Goal: Communication & Community: Answer question/provide support

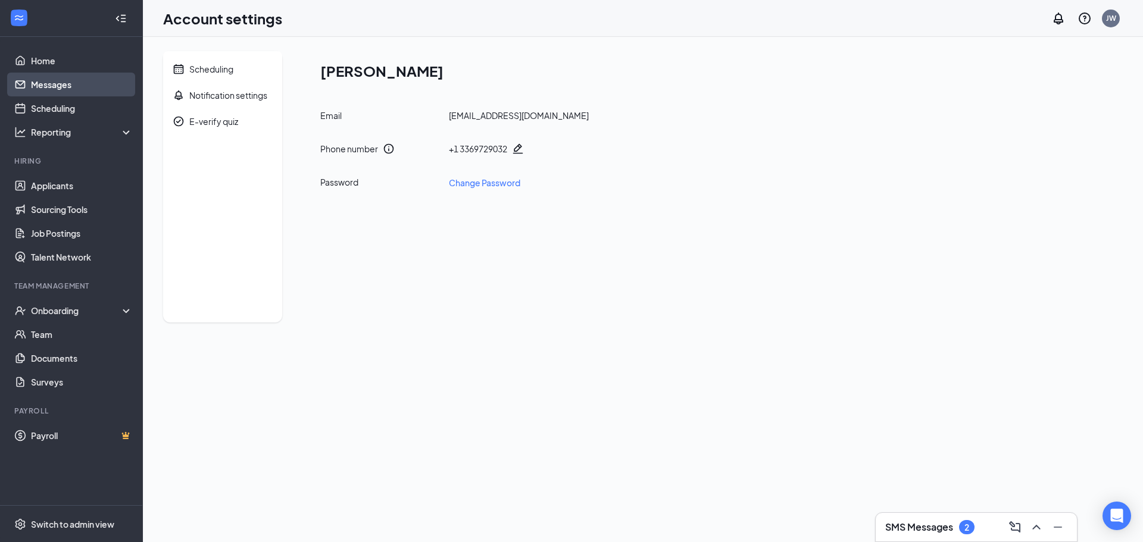
click at [51, 88] on link "Messages" at bounding box center [82, 85] width 102 height 24
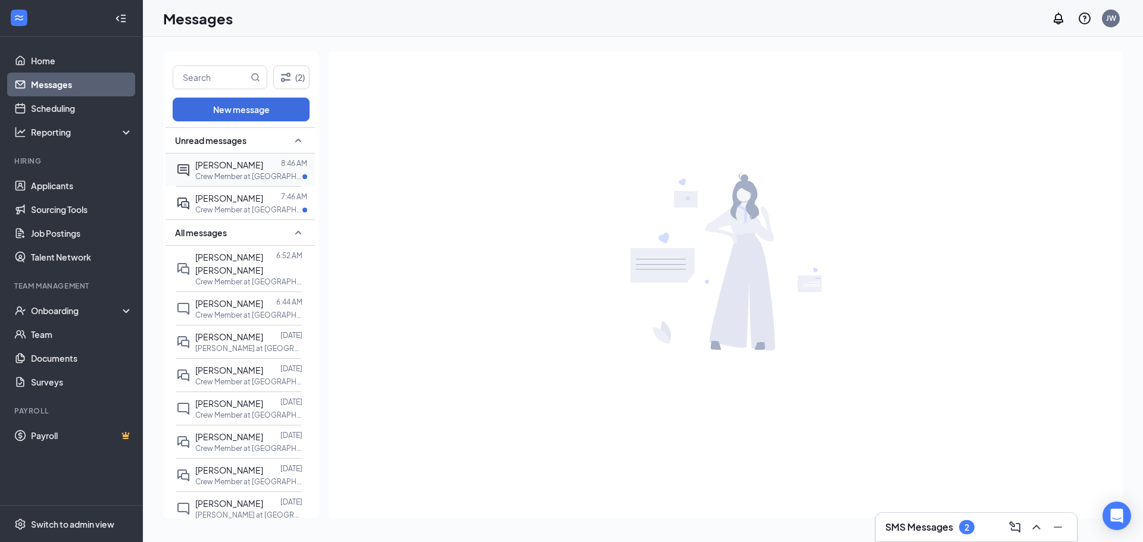
click at [232, 180] on p "Crew Member at [GEOGRAPHIC_DATA]" at bounding box center [248, 176] width 107 height 10
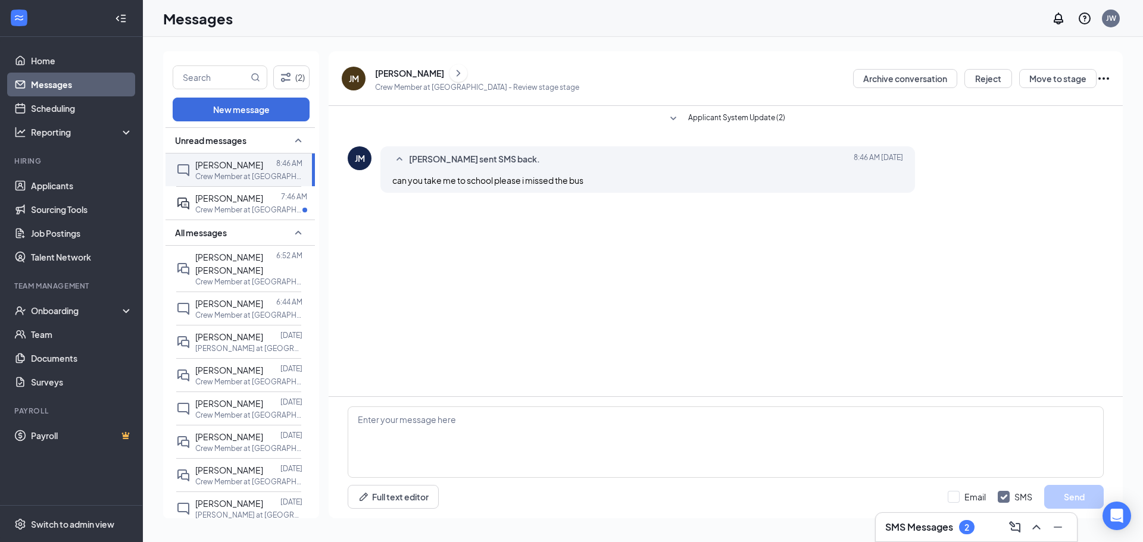
click at [363, 154] on div "JM" at bounding box center [360, 158] width 10 height 12
click at [364, 79] on div "JM" at bounding box center [354, 79] width 24 height 24
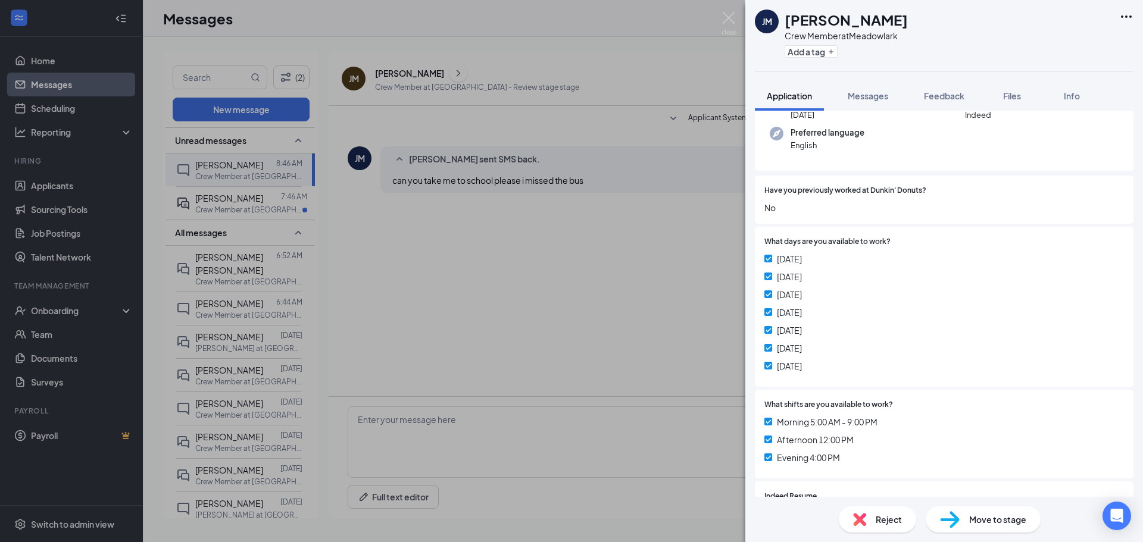
scroll to position [179, 0]
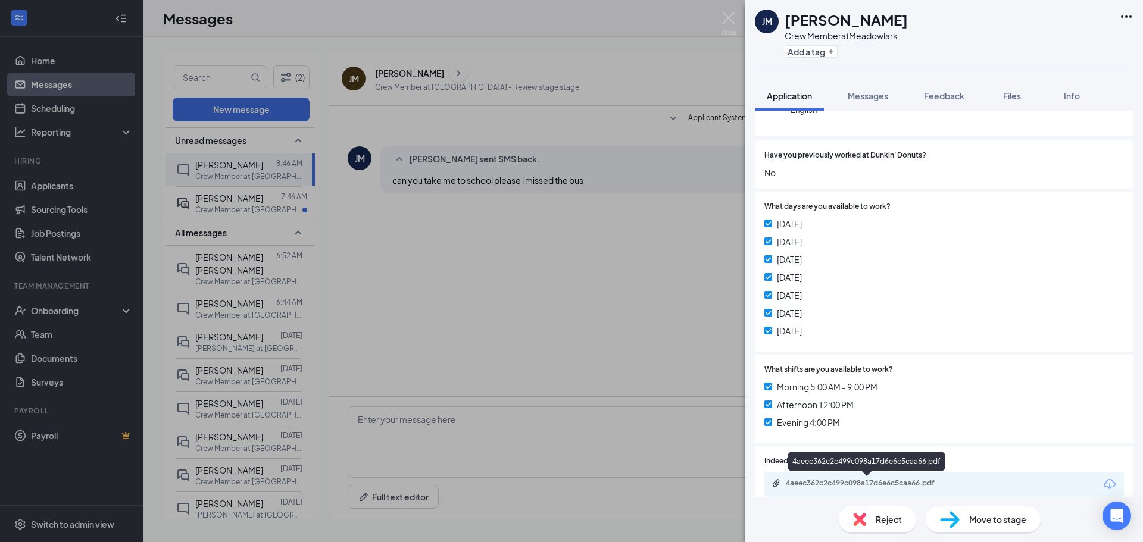
click at [835, 482] on div "4aeec362c2c499c098a17d6e6c5caa66.pdf" at bounding box center [869, 484] width 167 height 10
click at [617, 291] on div "JM Jaivion Mickens Crew Member at Meadowlark Add a tag Application Messages Fee…" at bounding box center [571, 271] width 1143 height 542
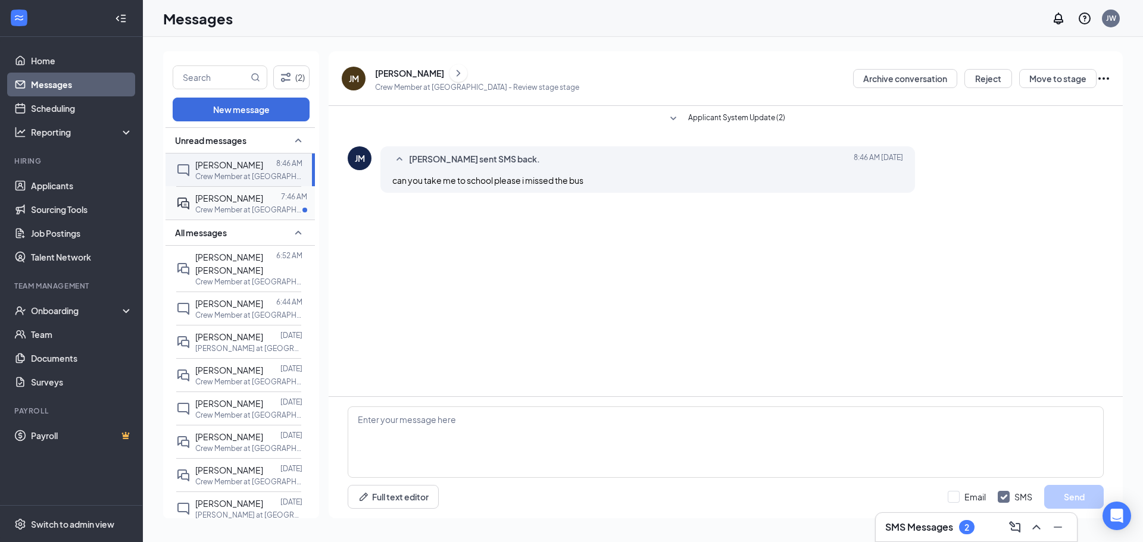
click at [244, 204] on div "Margaret Rothermund" at bounding box center [229, 198] width 68 height 13
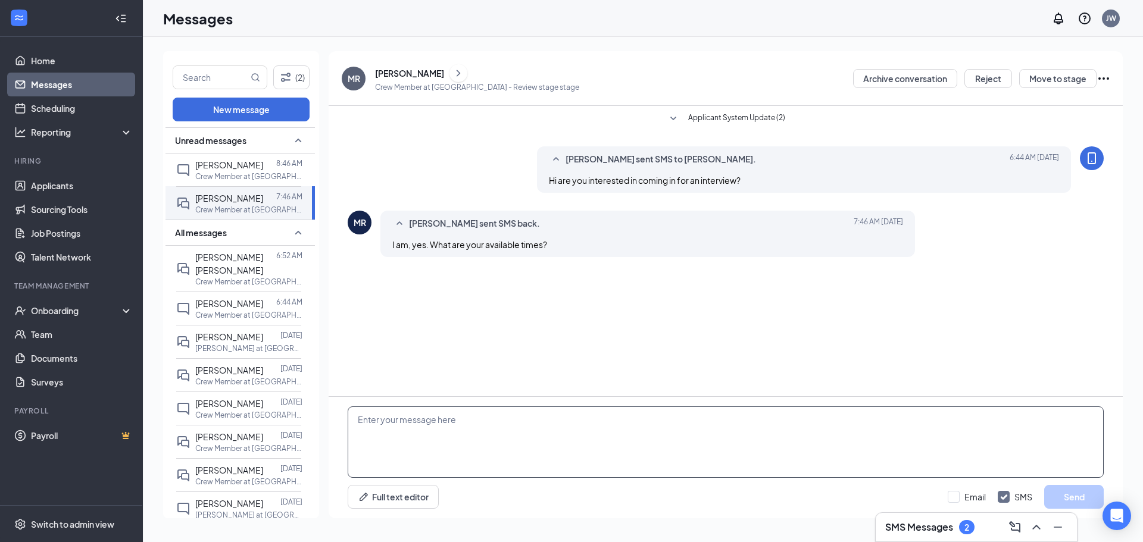
click at [545, 419] on textarea at bounding box center [726, 442] width 756 height 71
type textarea "Tomorrow 2pm ok for you?"
click at [1063, 496] on button "Send" at bounding box center [1074, 497] width 60 height 24
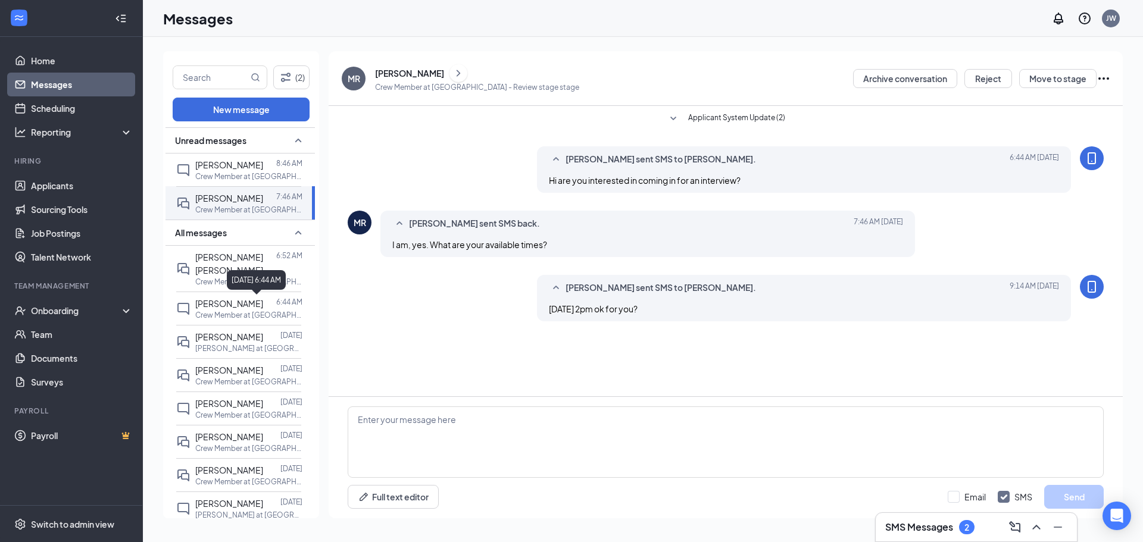
click at [258, 272] on div "September 16, 2025 6:44 AM" at bounding box center [256, 280] width 59 height 20
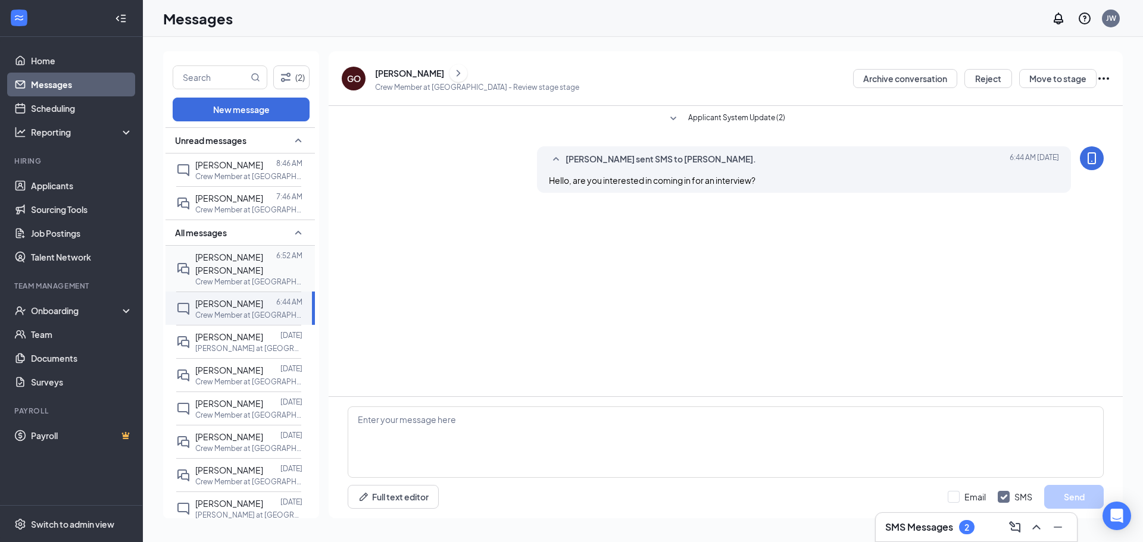
click at [231, 269] on span "Beauregard Sapp" at bounding box center [229, 264] width 68 height 24
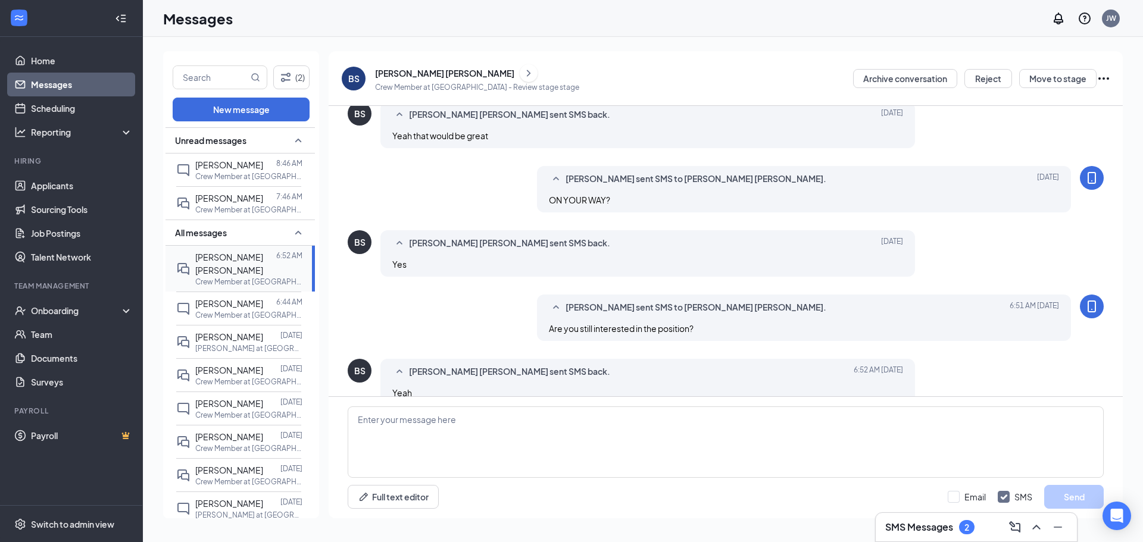
scroll to position [130, 0]
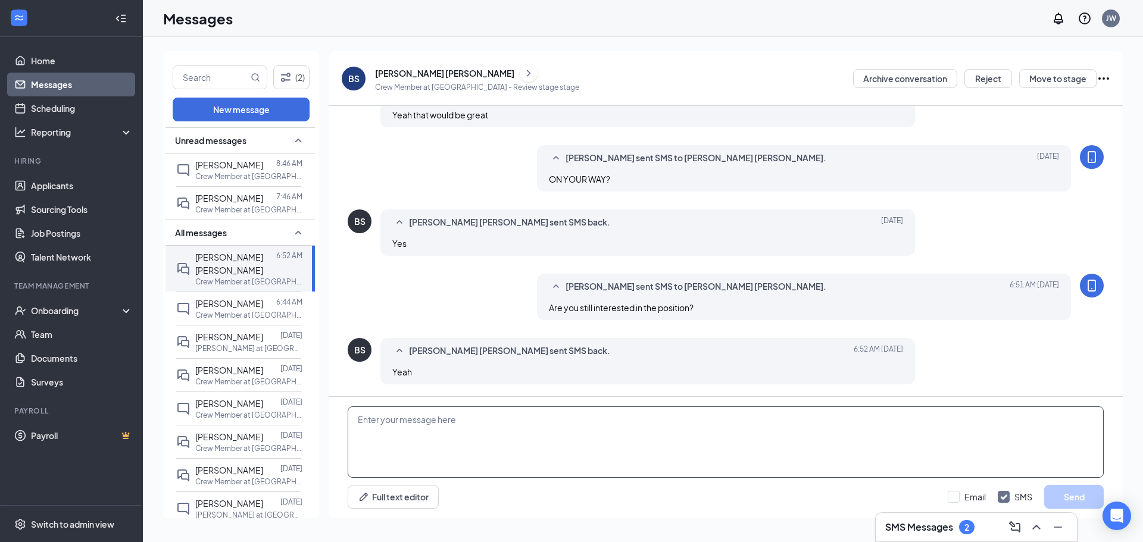
click at [457, 432] on textarea at bounding box center [726, 442] width 756 height 71
type textarea "G"
click at [211, 204] on span "Margaret Rothermund" at bounding box center [229, 198] width 68 height 11
